Goal: Task Accomplishment & Management: Use online tool/utility

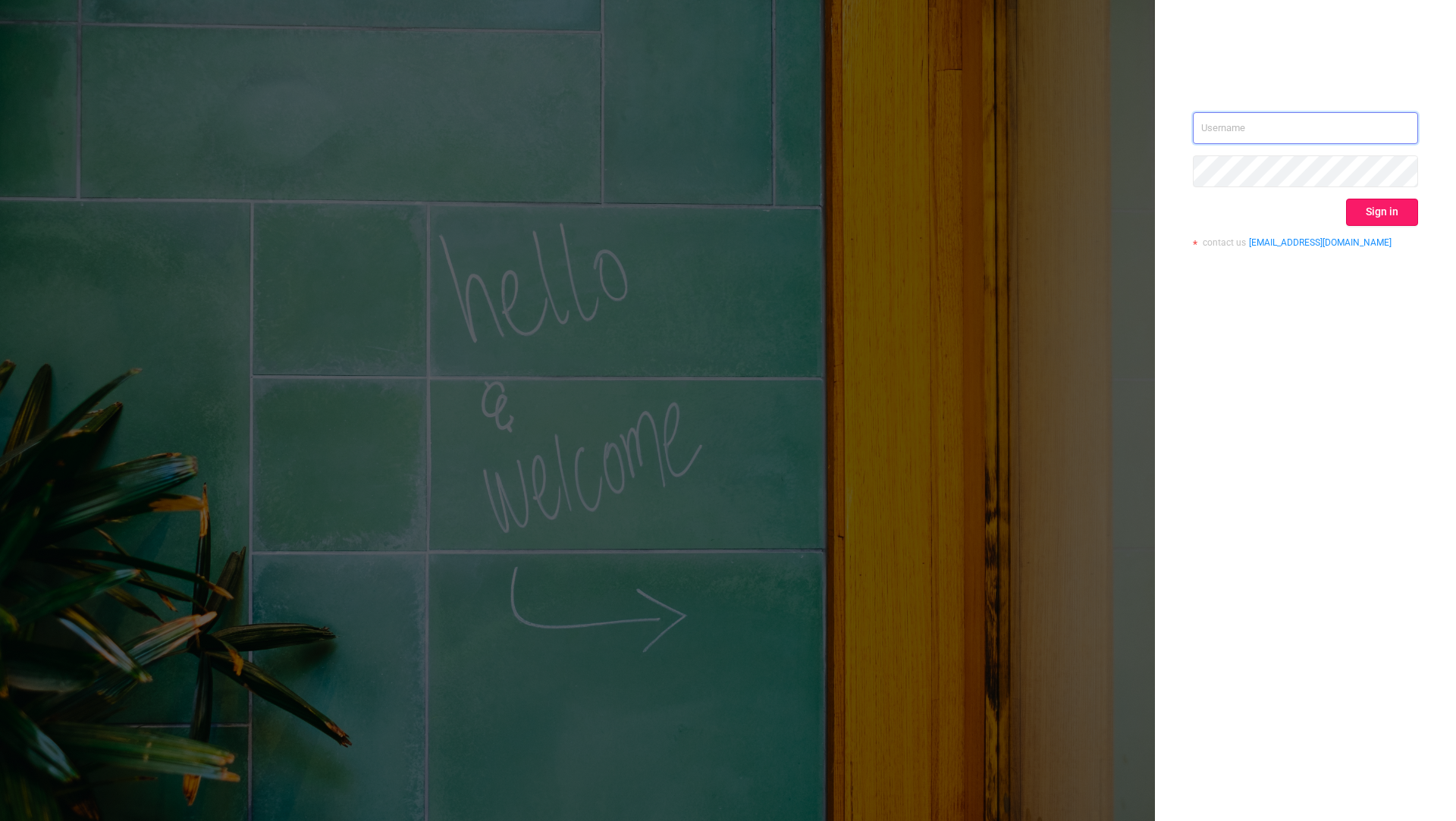
type input "[EMAIL_ADDRESS][DOMAIN_NAME]"
click at [1377, 208] on button "Sign in" at bounding box center [1382, 212] width 72 height 28
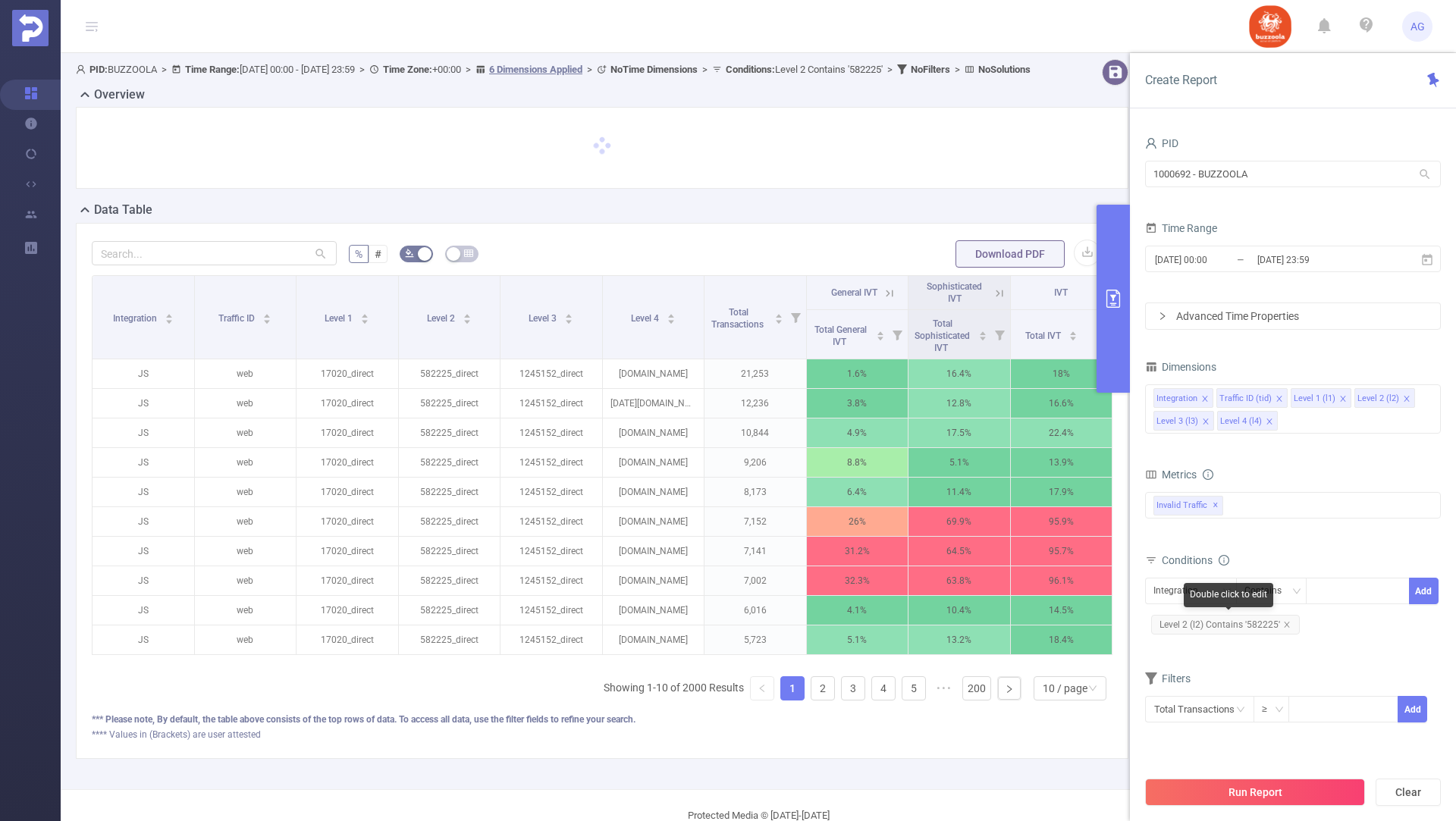
click at [1285, 624] on icon "icon: close" at bounding box center [1287, 624] width 5 height 5
click at [1225, 592] on icon "icon: down" at bounding box center [1226, 591] width 9 height 9
click at [1201, 713] on li "Level 3 (l3)" at bounding box center [1190, 717] width 92 height 24
click at [1340, 589] on div at bounding box center [1357, 591] width 87 height 25
paste input "1280888"
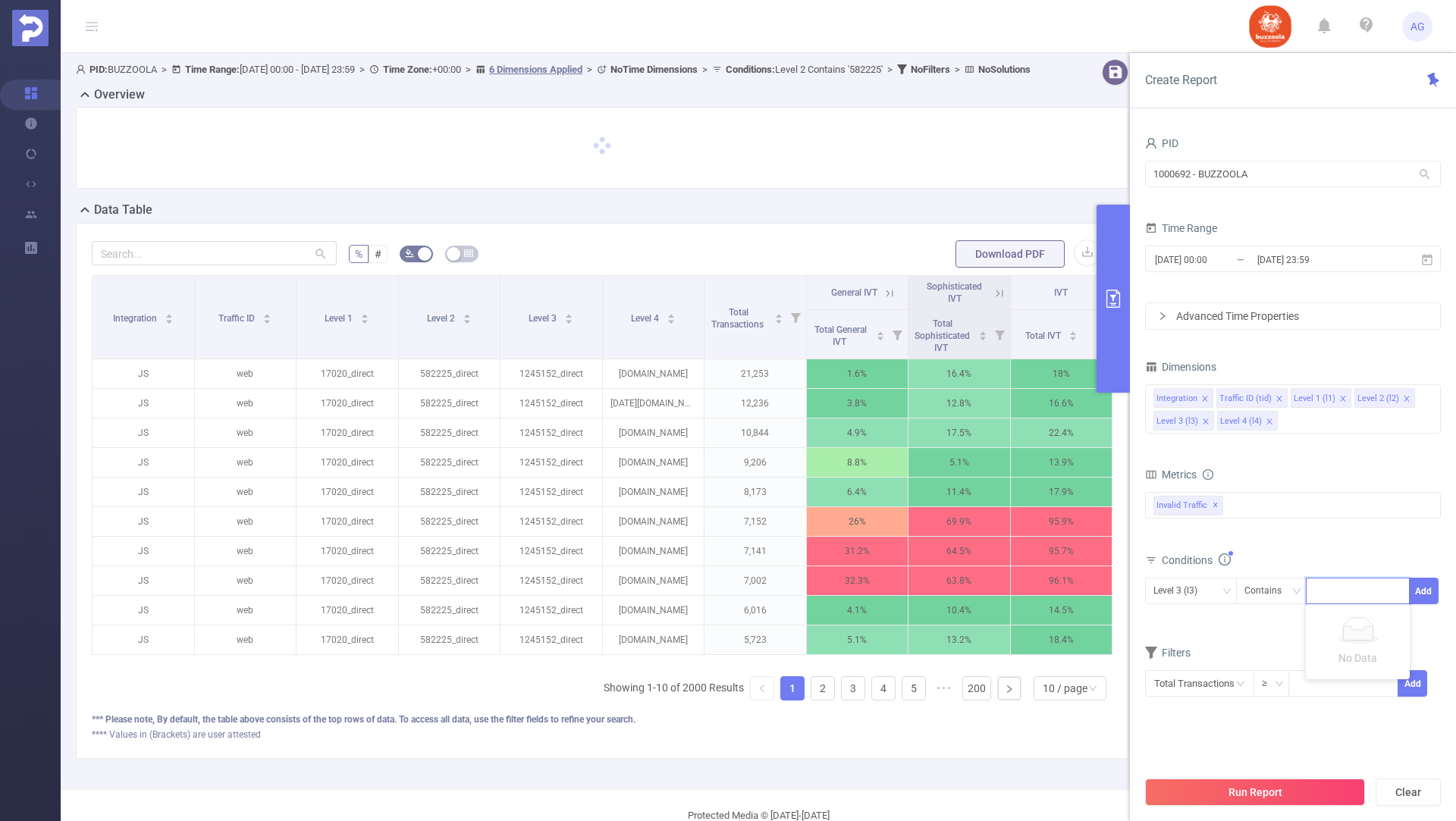
type input "1280888"
click at [1335, 619] on li "1280888" at bounding box center [1357, 619] width 104 height 24
click at [1427, 586] on button "Add" at bounding box center [1423, 591] width 29 height 27
click at [1338, 268] on input "[DATE] 23:59" at bounding box center [1317, 260] width 123 height 21
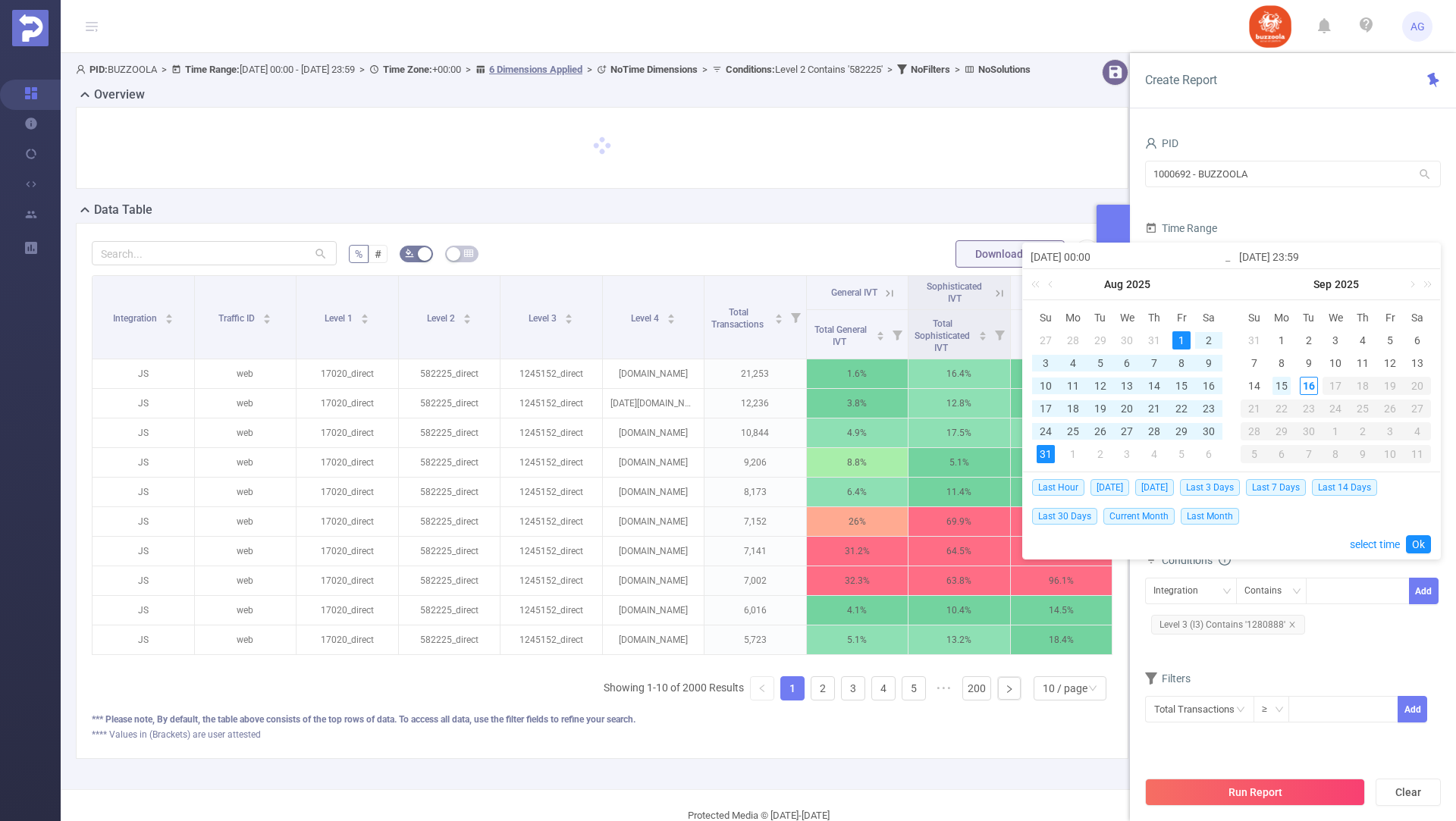
click at [1287, 387] on div "15" at bounding box center [1281, 385] width 18 height 18
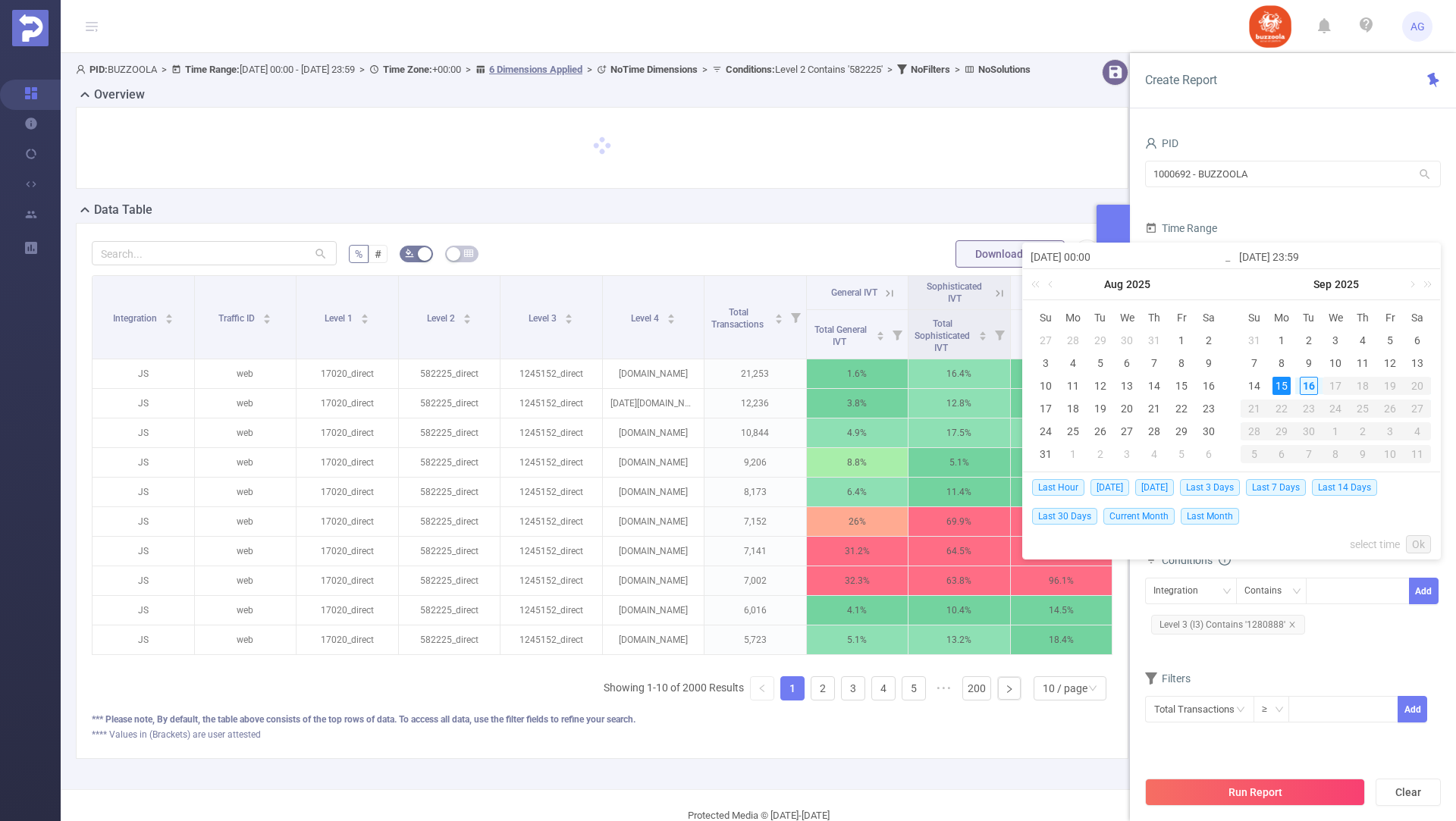
click at [1286, 387] on div "15" at bounding box center [1281, 385] width 18 height 18
type input "[DATE] 00:00"
type input "[DATE] 23:59"
type input "[DATE] 00:00"
type input "[DATE] 23:59"
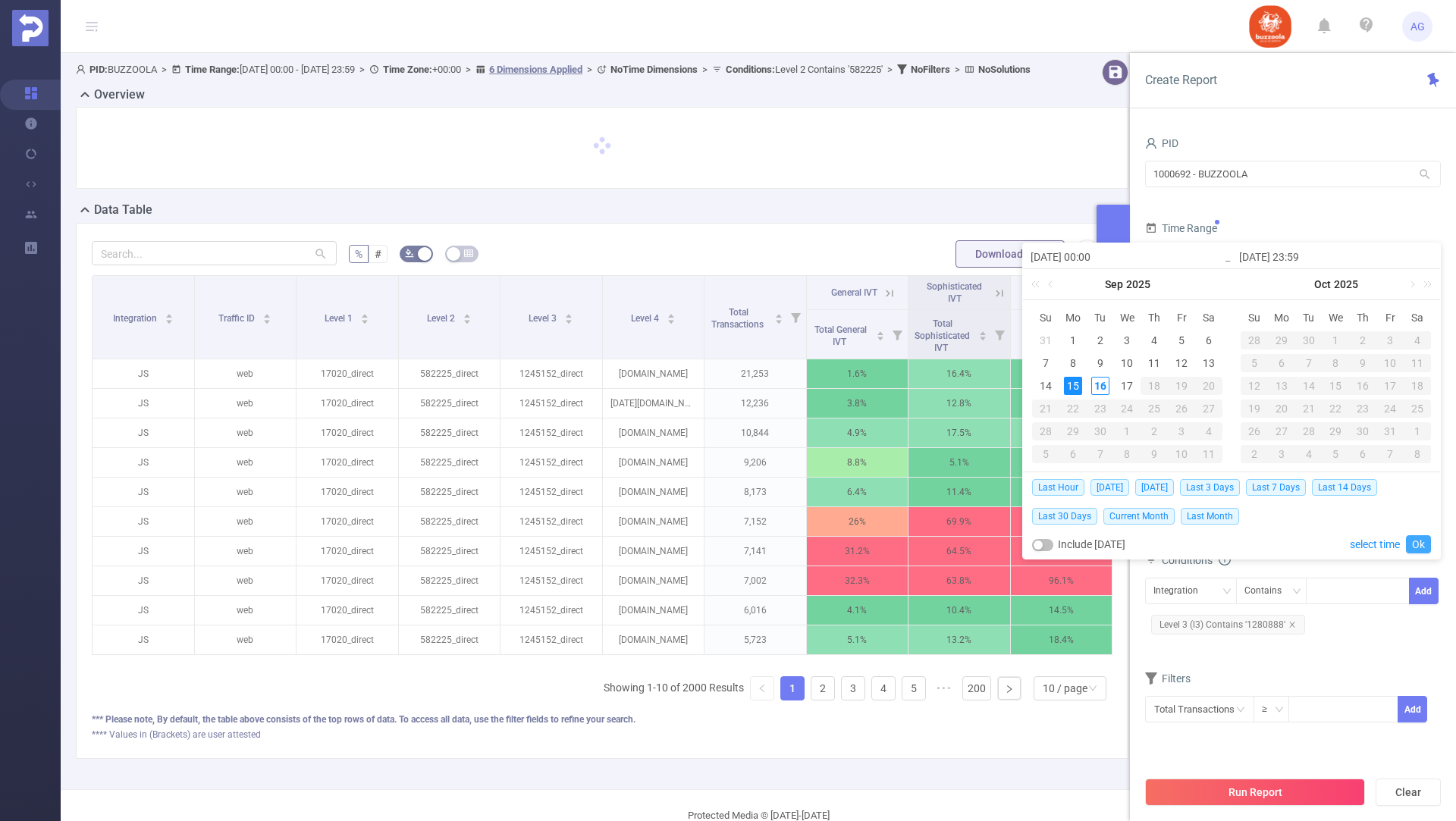
click at [1419, 535] on link "Ok" at bounding box center [1418, 543] width 25 height 18
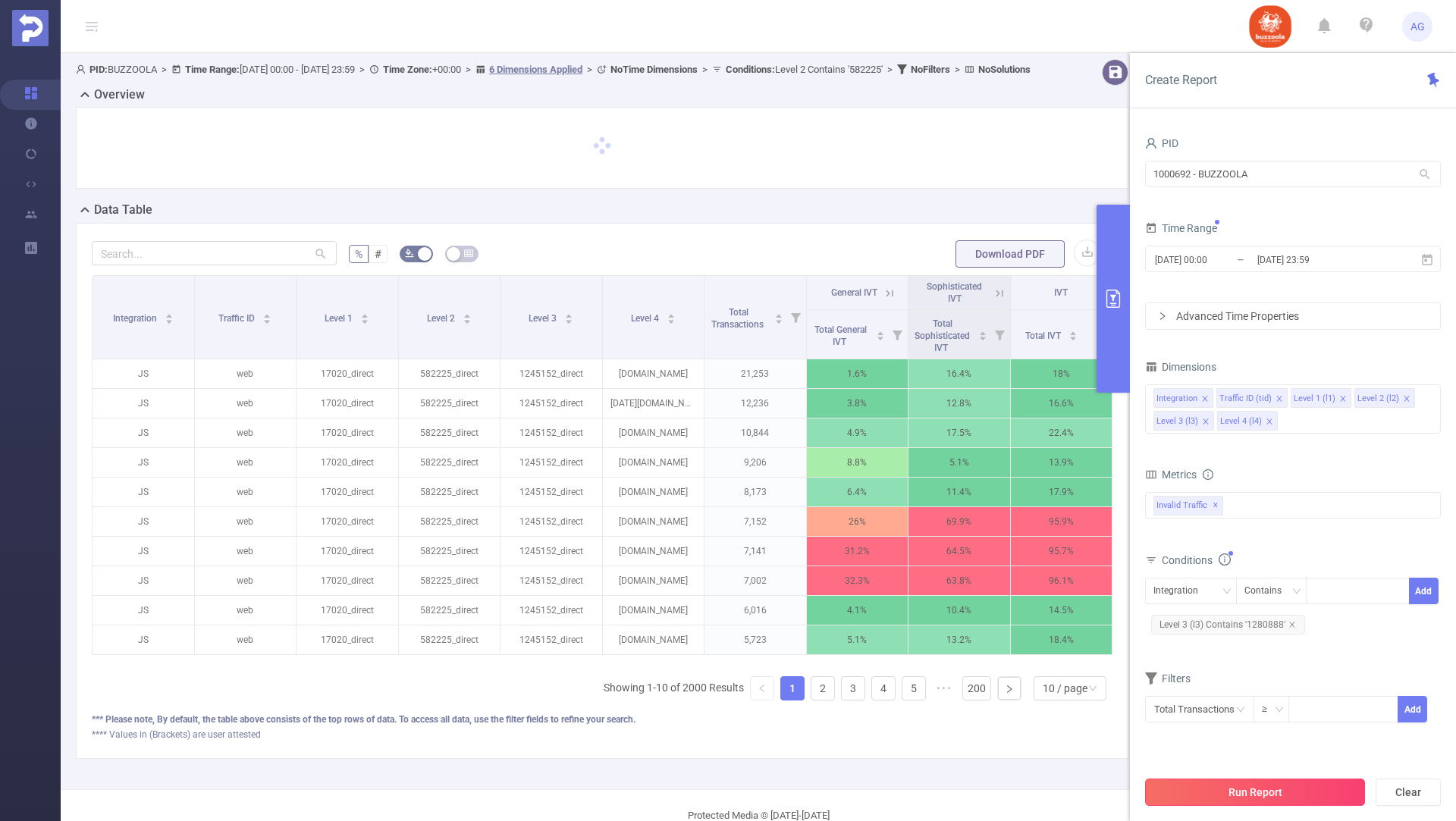
click at [1245, 791] on button "Run Report" at bounding box center [1255, 792] width 220 height 28
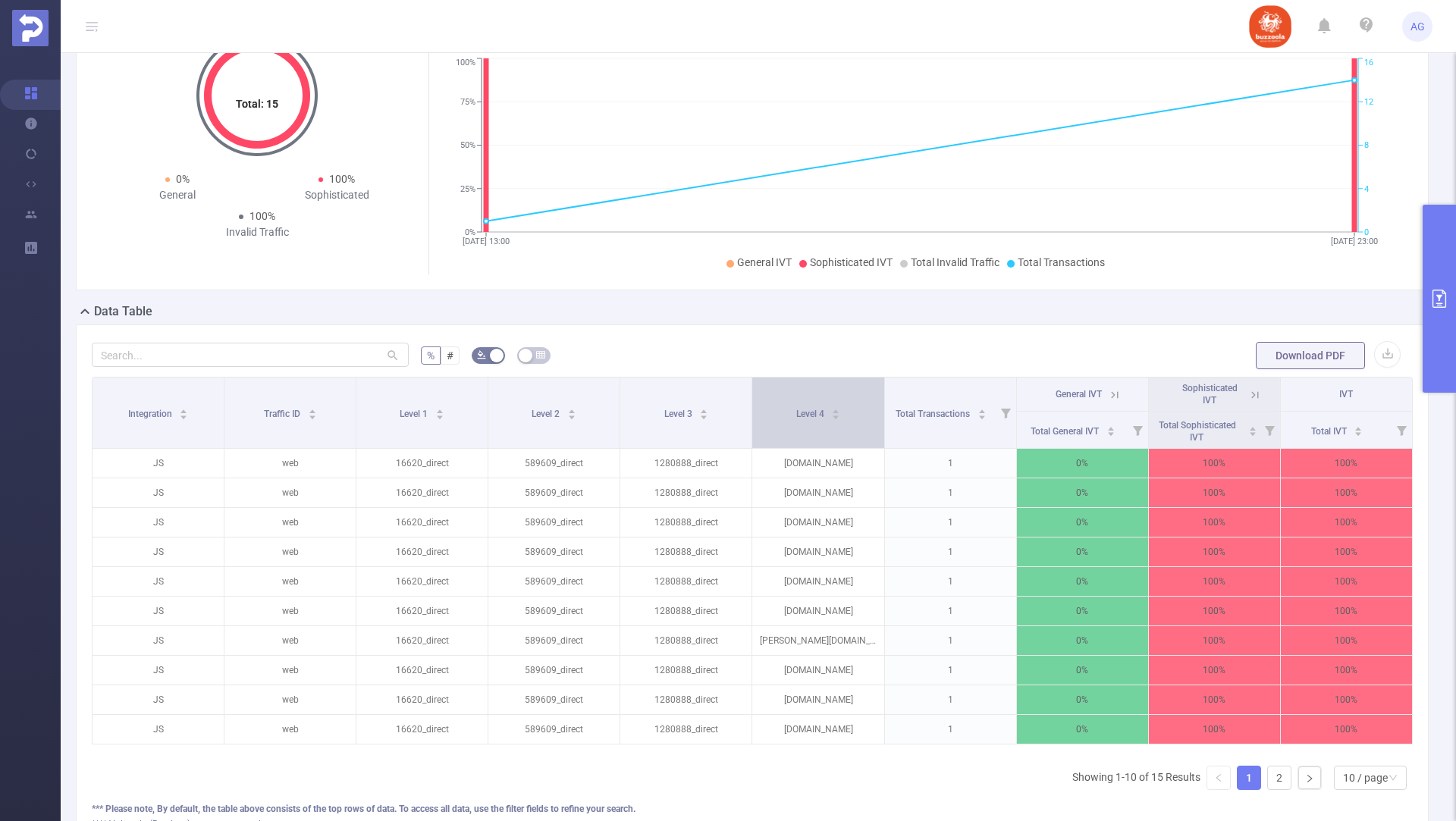
scroll to position [220, 0]
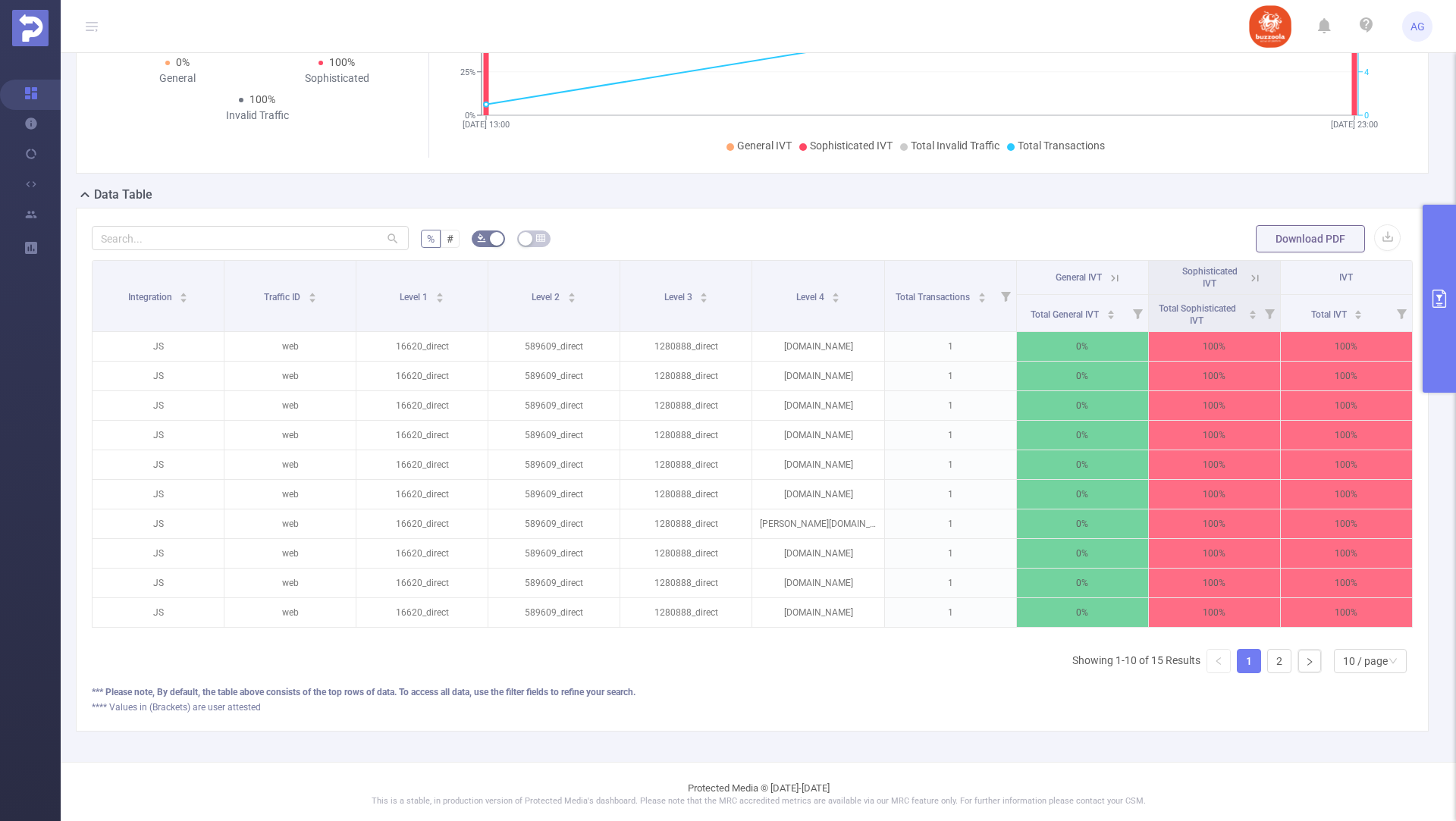
click at [1441, 293] on icon "primary" at bounding box center [1439, 298] width 18 height 18
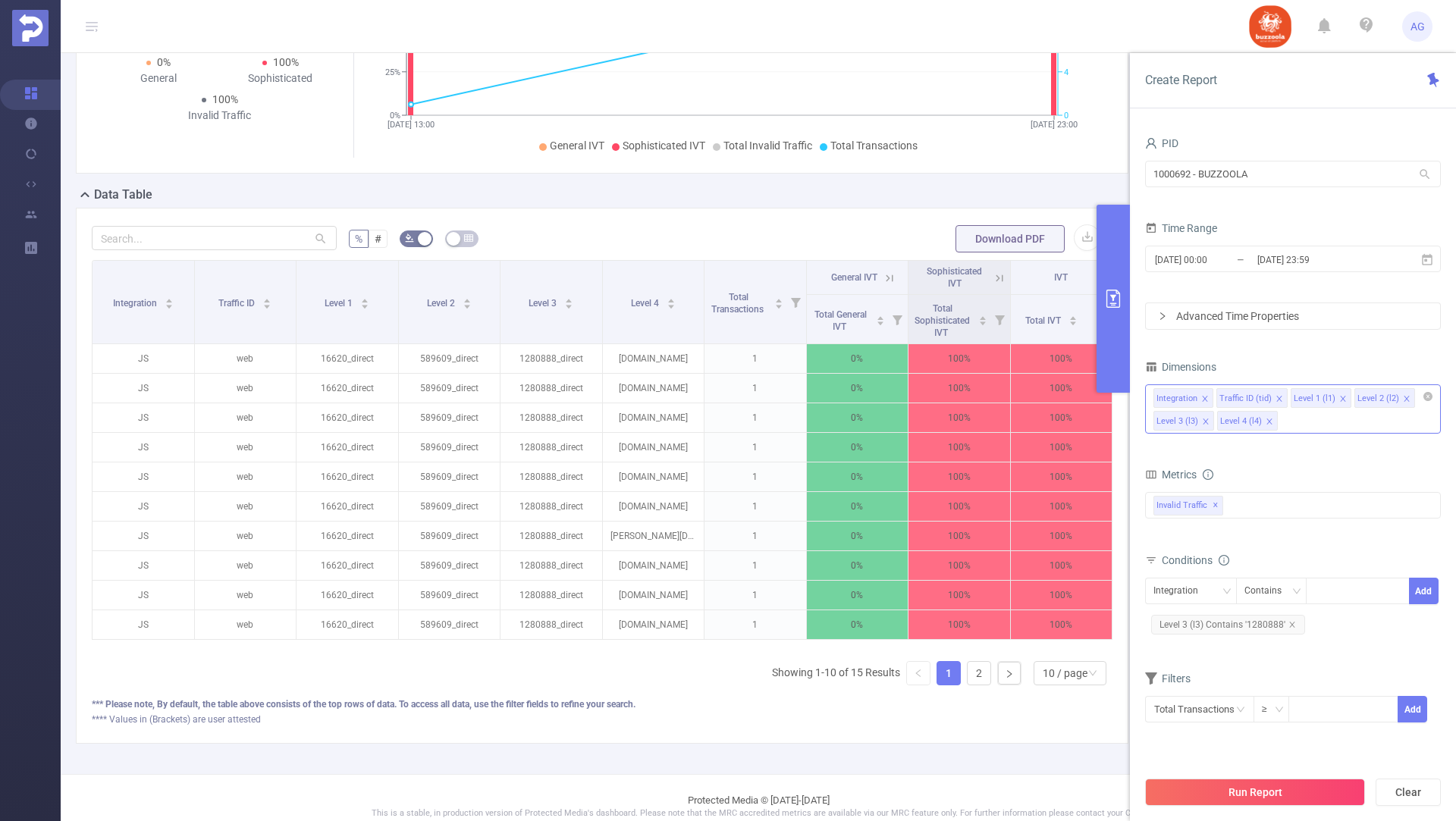
click at [1266, 420] on icon "icon: close" at bounding box center [1269, 421] width 8 height 8
click at [1256, 785] on button "Run Report" at bounding box center [1255, 792] width 220 height 28
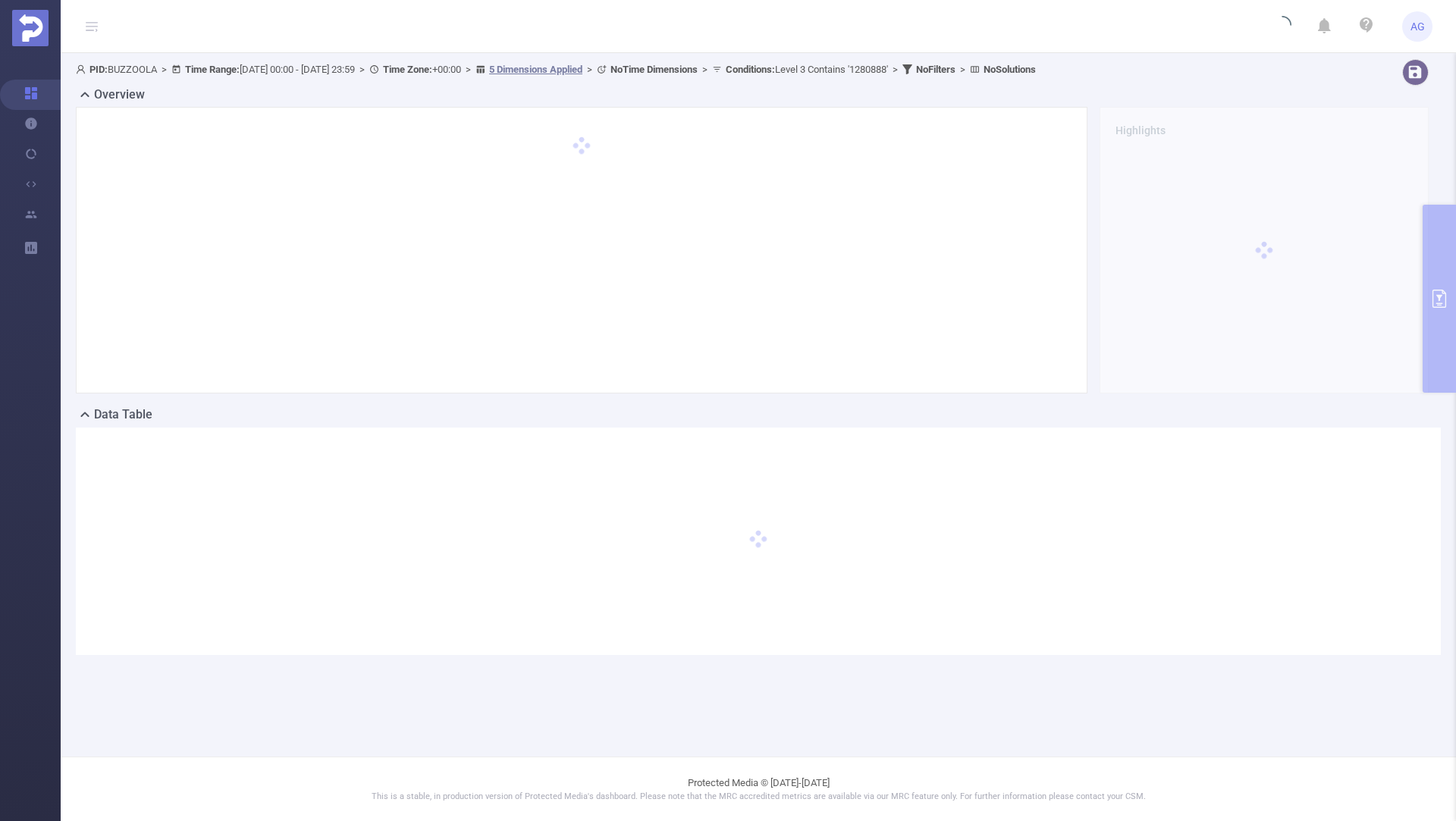
scroll to position [0, 0]
